Goal: Task Accomplishment & Management: Complete application form

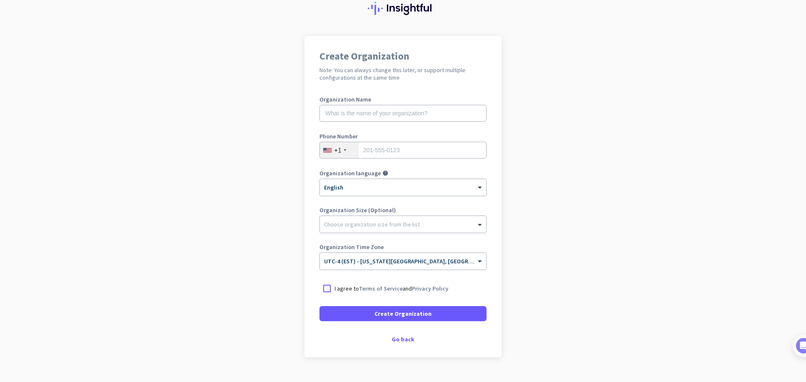
scroll to position [49, 0]
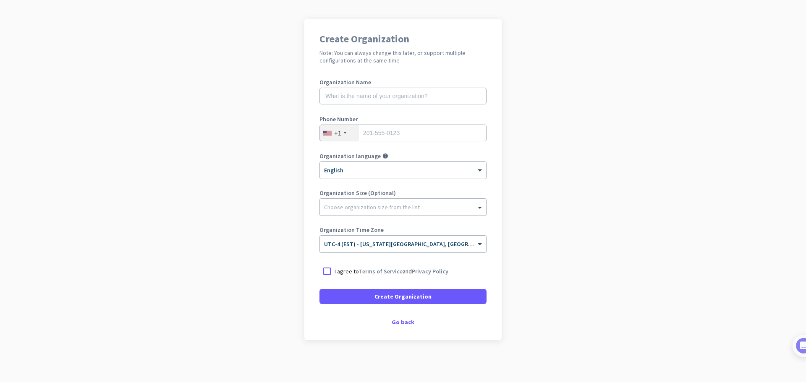
click at [438, 211] on div "Choose organization size from the list" at bounding box center [398, 208] width 156 height 8
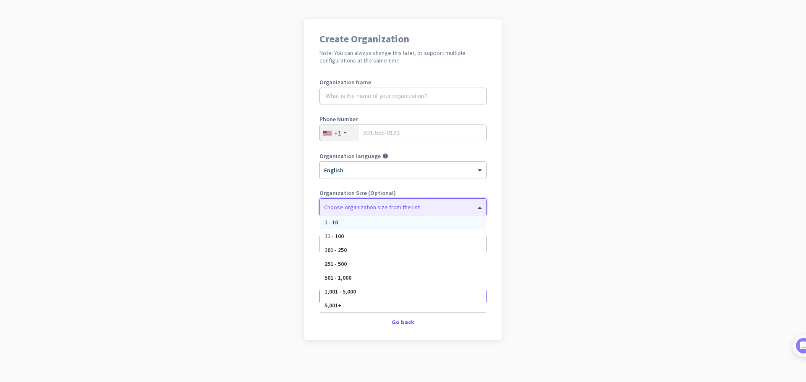
click at [552, 176] on app-onboarding-organization "Create Organization Note: You can always change this later, or support multiple…" at bounding box center [403, 201] width 806 height 364
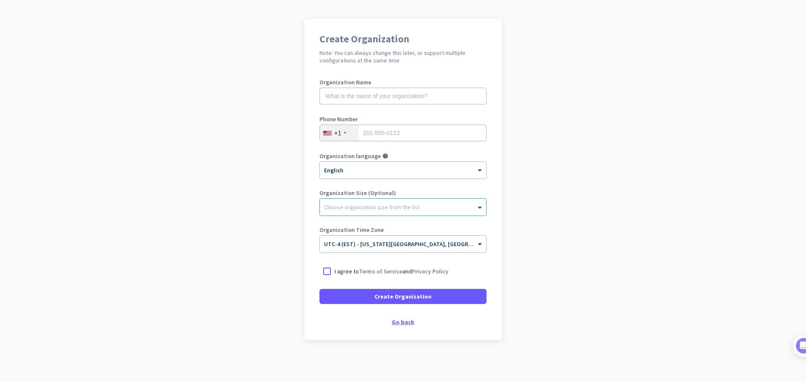
click at [403, 322] on div "Go back" at bounding box center [402, 322] width 167 height 6
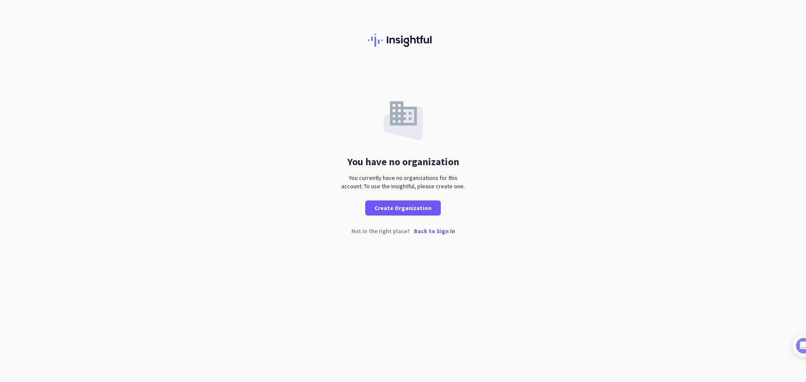
click at [428, 232] on p "Back to Sign In" at bounding box center [434, 231] width 41 height 6
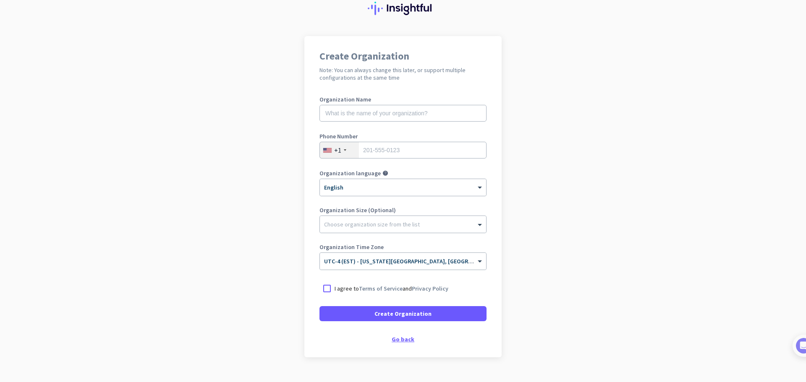
scroll to position [49, 0]
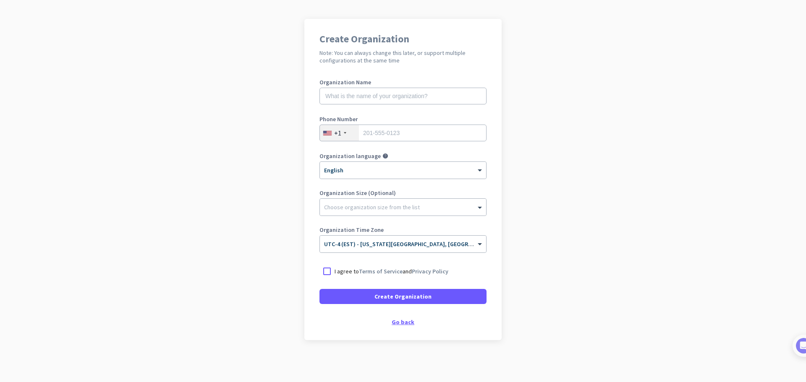
click at [403, 319] on div "Go back" at bounding box center [402, 322] width 167 height 6
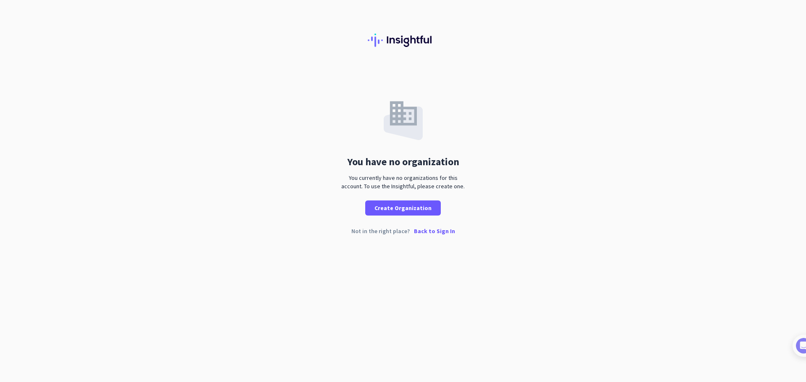
click at [439, 231] on p "Back to Sign In" at bounding box center [434, 231] width 41 height 6
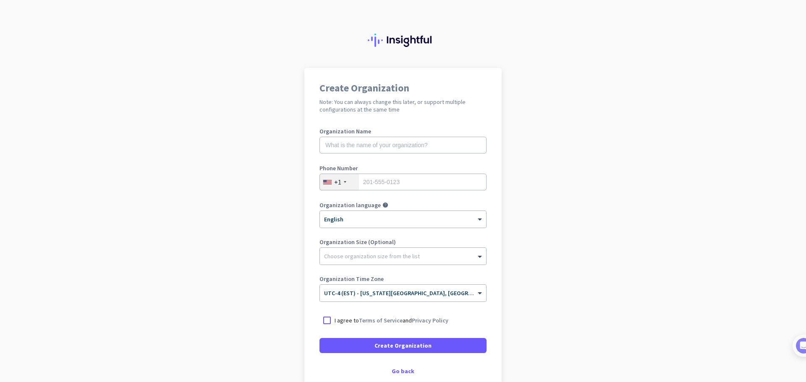
click at [543, 233] on app-onboarding-organization "Create Organization Note: You can always change this later, or support multiple…" at bounding box center [403, 250] width 806 height 364
click at [404, 374] on div "Go back" at bounding box center [402, 372] width 167 height 6
